Goal: Task Accomplishment & Management: Complete application form

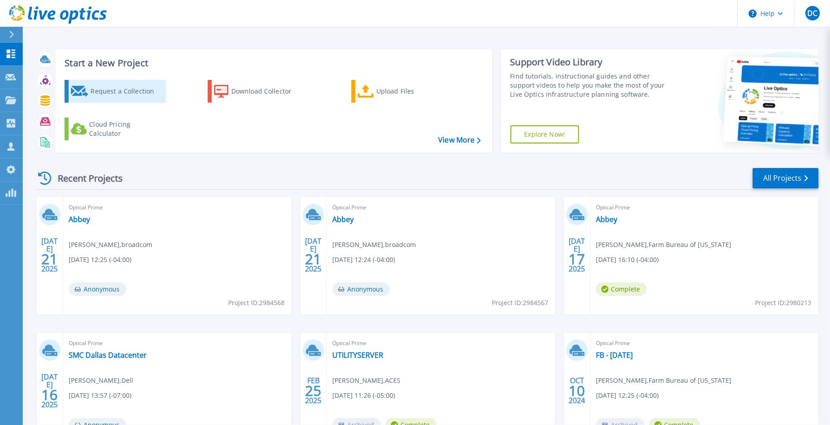
click at [124, 94] on div "Request a Collection" at bounding box center [126, 91] width 73 height 18
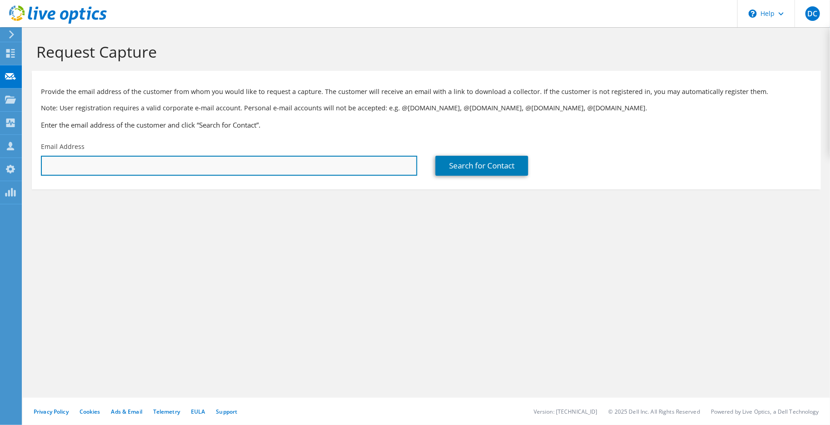
paste input "chad.brower@fmins.com"
type input "chad.brower@fmins.com"
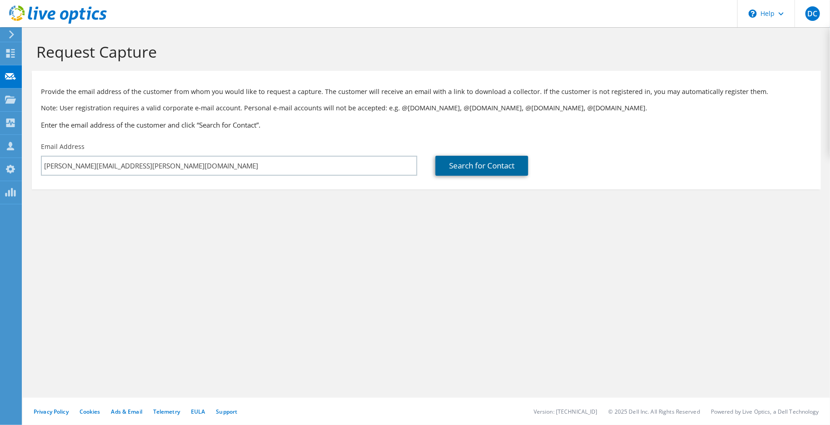
click at [492, 165] on link "Search for Contact" at bounding box center [481, 166] width 93 height 20
type input "Frankenmuth Mutual Insurance Co Inc"
type input "Chad"
type input "Brower"
type input "United States"
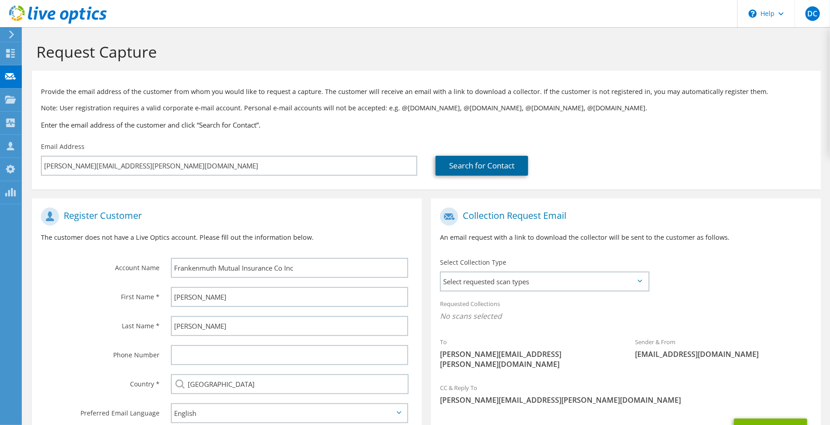
scroll to position [45, 0]
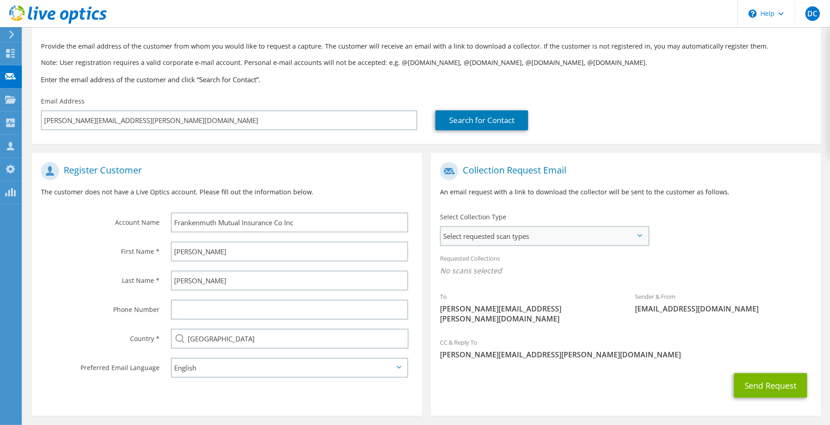
click at [556, 237] on span "Select requested scan types" at bounding box center [544, 236] width 207 height 18
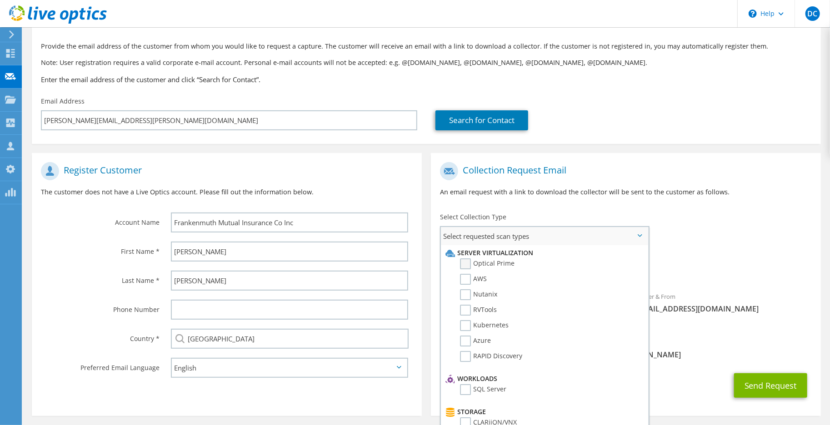
click at [502, 265] on label "Optical Prime" at bounding box center [487, 263] width 55 height 11
click at [0, 0] on input "Optical Prime" at bounding box center [0, 0] width 0 height 0
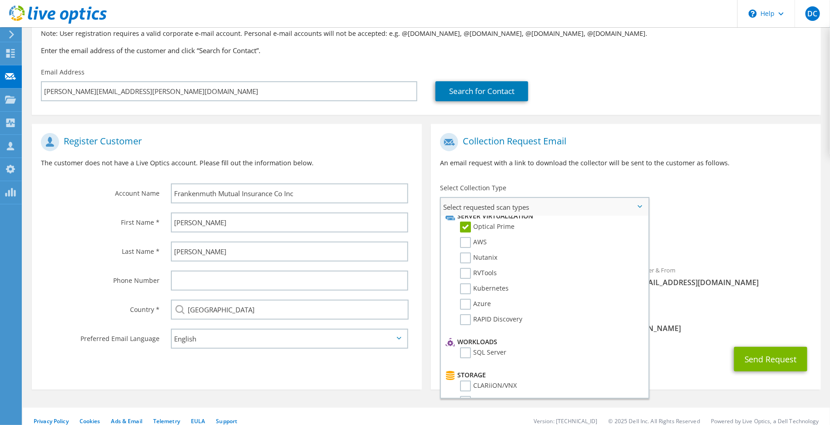
scroll to position [1, 0]
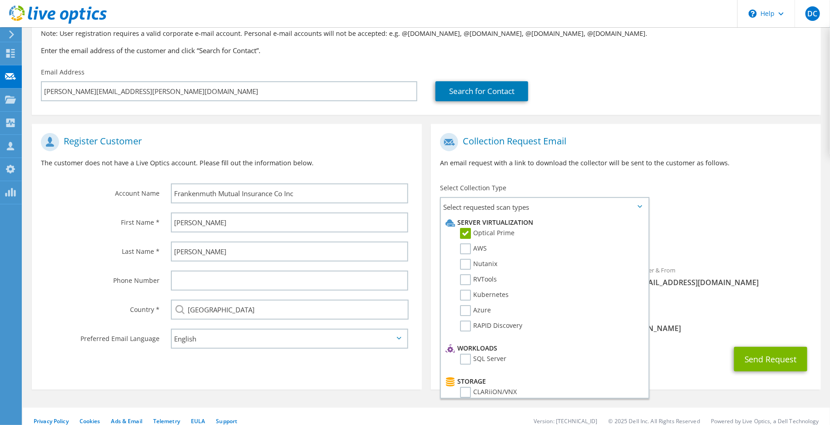
click at [700, 229] on div "Requested Collections No scans selected Optical Prime" at bounding box center [626, 238] width 390 height 36
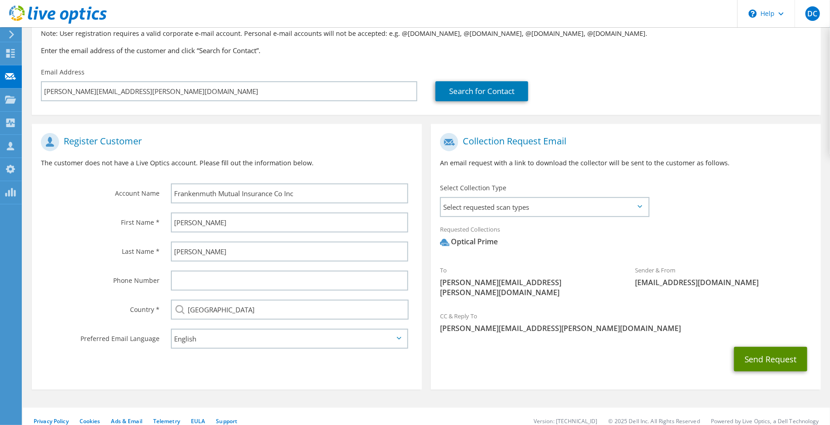
click at [769, 347] on button "Send Request" at bounding box center [770, 359] width 73 height 25
